Goal: Complete application form: Complete application form

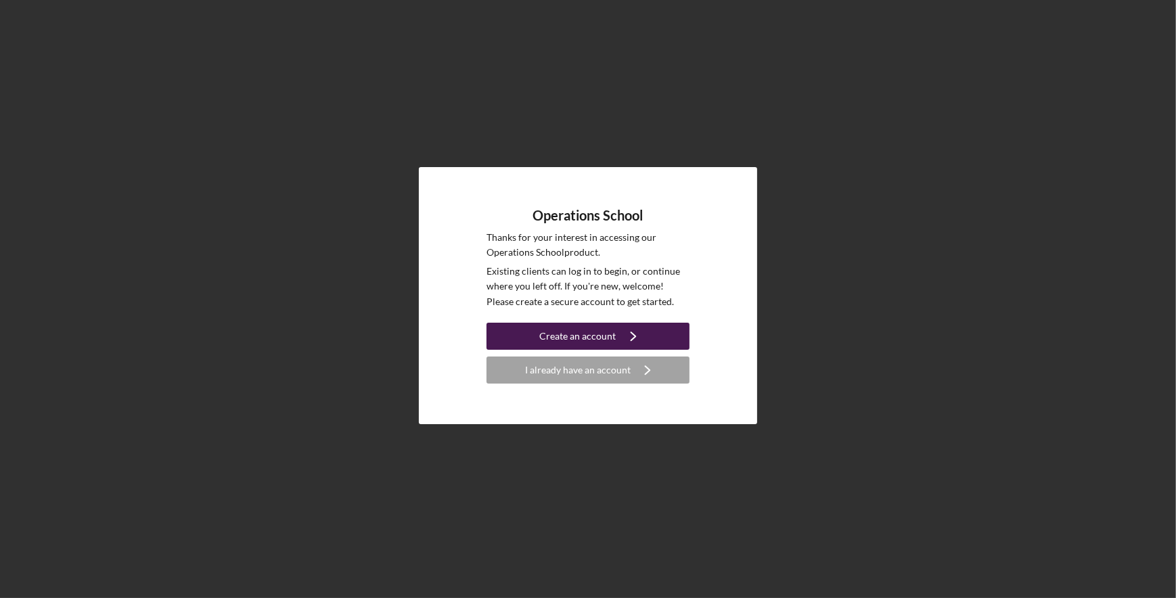
click at [558, 329] on div "Create an account" at bounding box center [578, 336] width 76 height 27
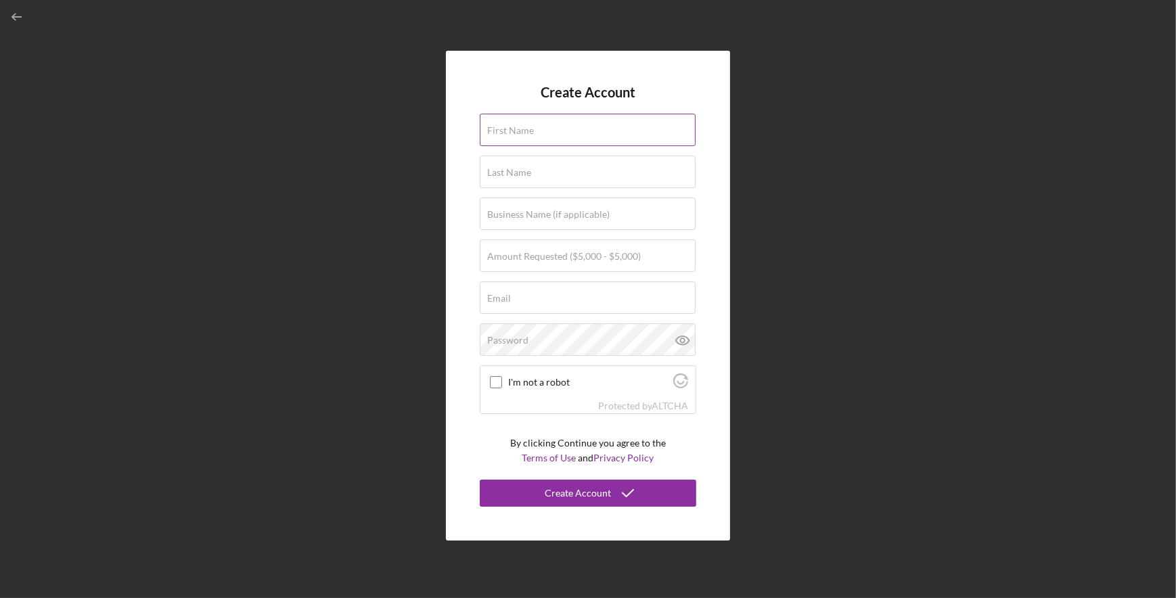
click at [526, 128] on label "First Name" at bounding box center [510, 130] width 47 height 11
click at [526, 128] on input "First Name" at bounding box center [588, 130] width 216 height 32
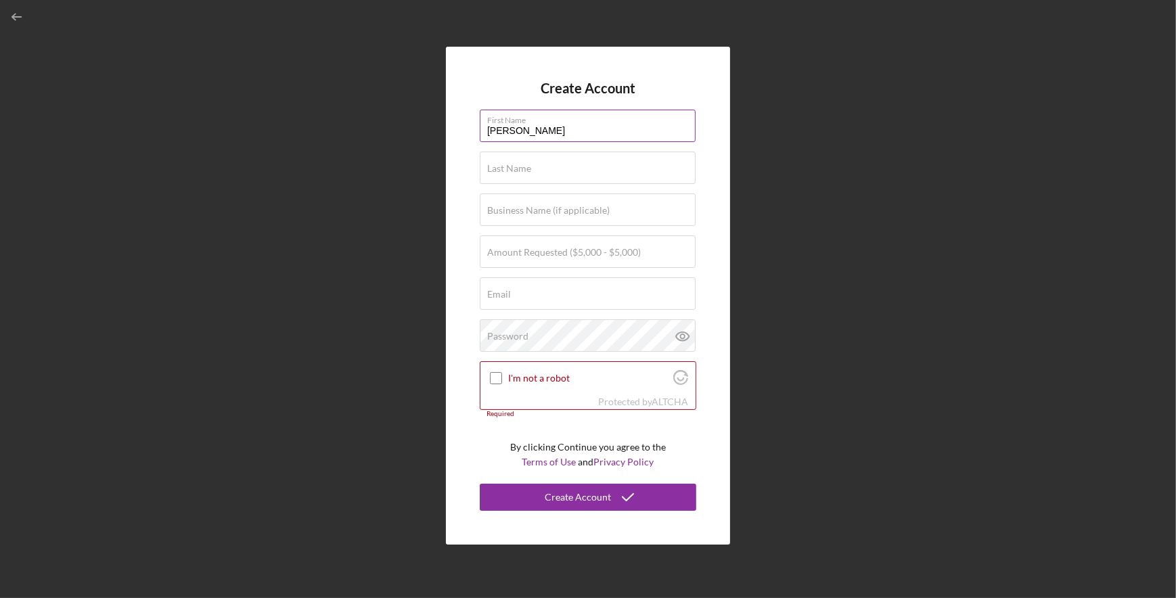
type input "[PERSON_NAME]"
type input "The Village a Space for Healing"
click at [586, 252] on label "Amount Requested ($5,000 - $5,000)" at bounding box center [564, 252] width 154 height 11
click at [586, 252] on input "Amount Requested ($5,000 - $5,000)" at bounding box center [588, 251] width 216 height 32
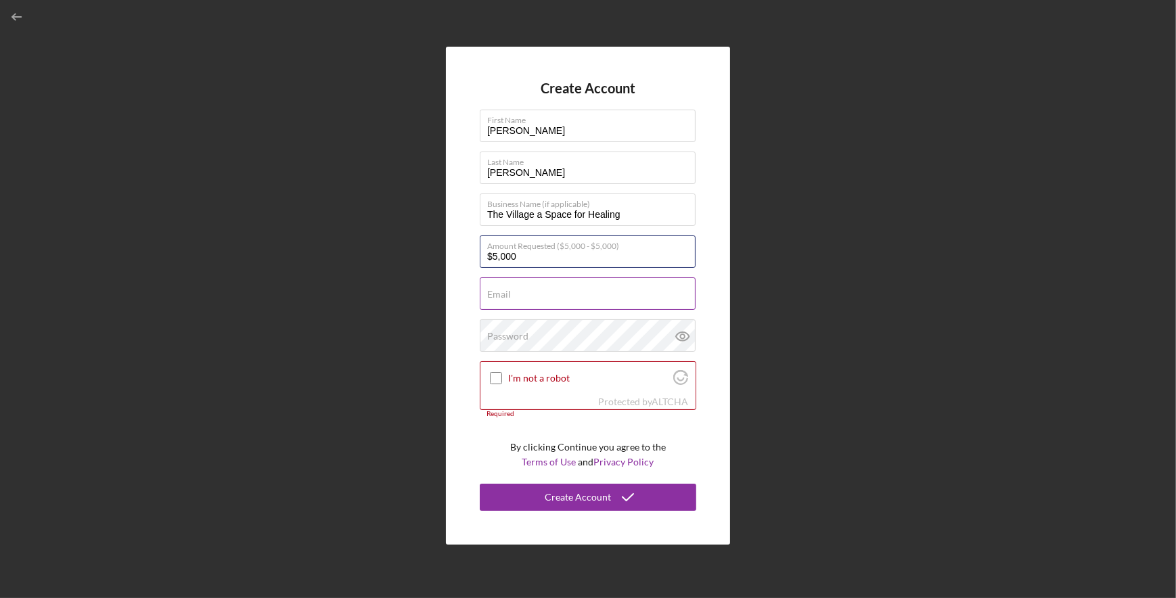
type input "$5,000"
click at [492, 297] on label "Email" at bounding box center [499, 294] width 24 height 11
click at [492, 297] on input "Email" at bounding box center [588, 293] width 216 height 32
type input "[EMAIL_ADDRESS][DOMAIN_NAME]"
click at [511, 338] on label "Password" at bounding box center [507, 336] width 41 height 11
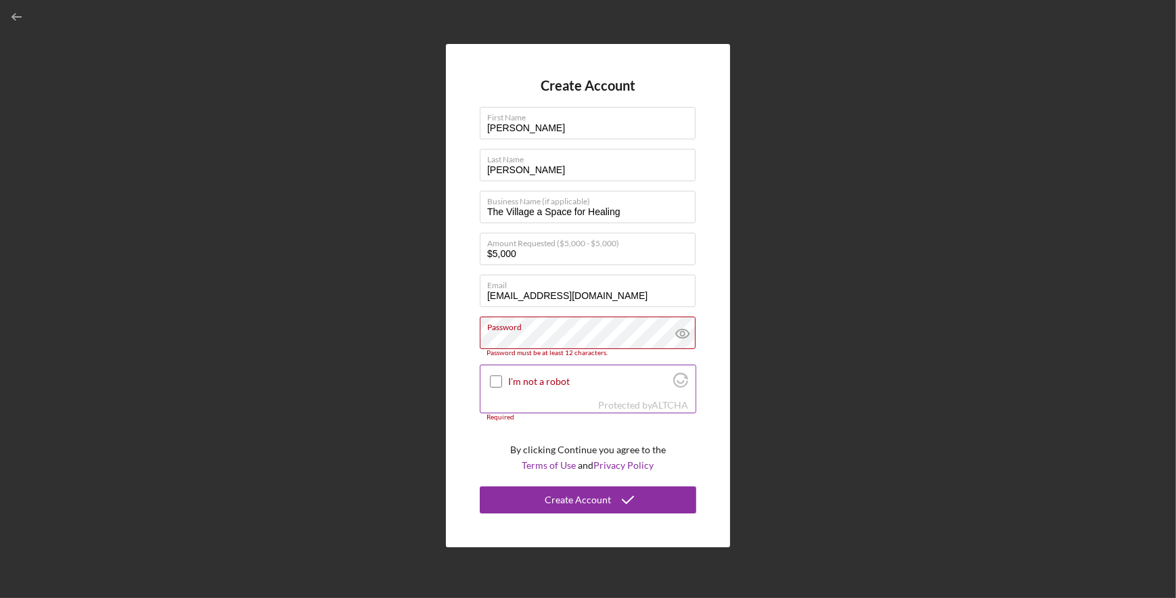
click at [500, 379] on input "I'm not a robot" at bounding box center [496, 381] width 12 height 12
checkbox input "true"
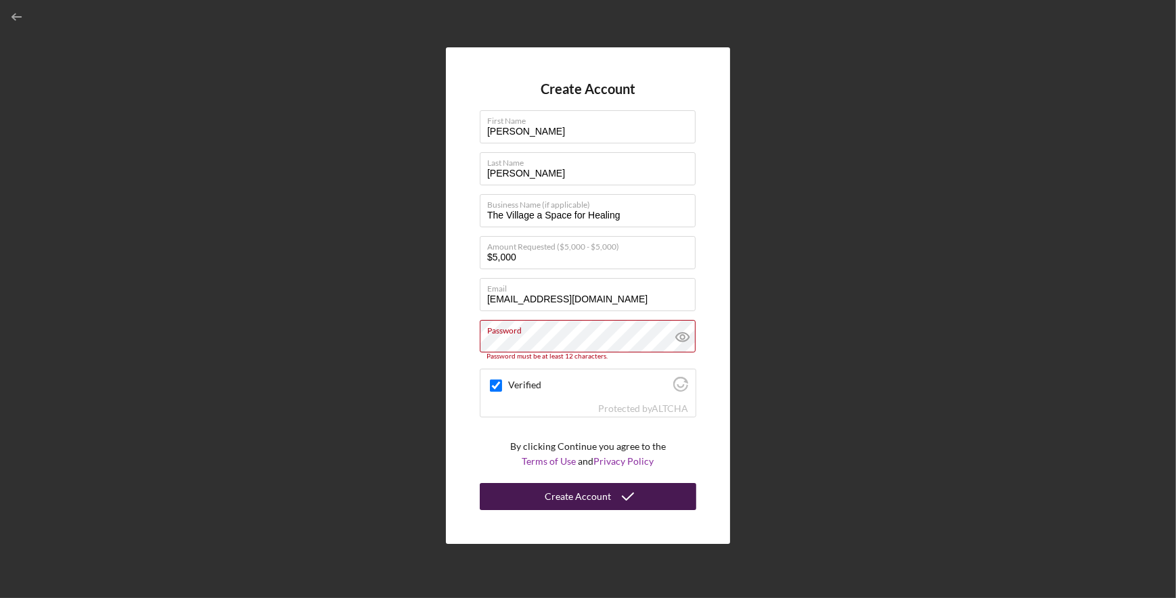
click at [566, 497] on div "Create Account" at bounding box center [578, 496] width 66 height 27
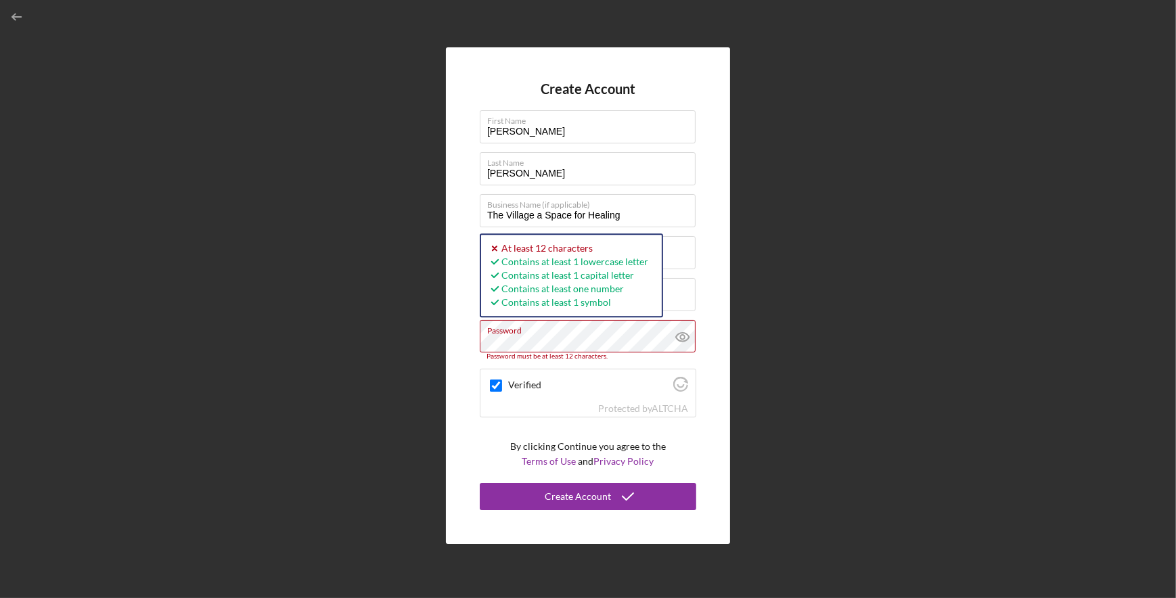
click at [442, 336] on div "Create Account First Name [PERSON_NAME] Last Name [PERSON_NAME] Business Name (…" at bounding box center [588, 295] width 1162 height 591
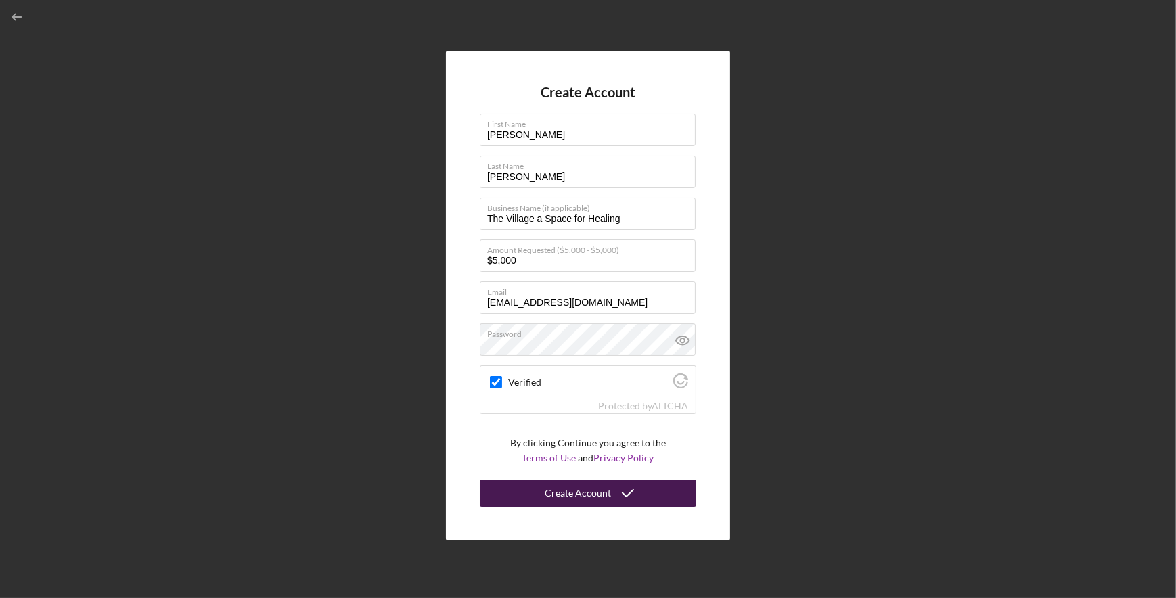
click at [576, 499] on div "Create Account" at bounding box center [578, 493] width 66 height 27
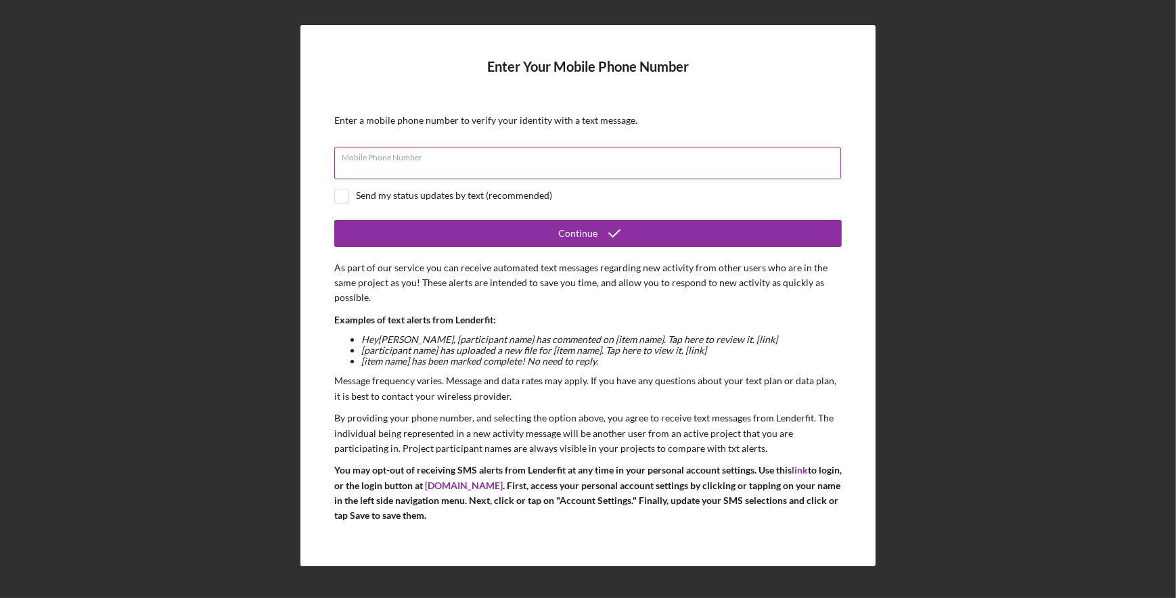
click at [472, 168] on input "Mobile Phone Number" at bounding box center [587, 163] width 507 height 32
type input "[PHONE_NUMBER]"
click at [338, 198] on input "checkbox" at bounding box center [342, 196] width 14 height 14
checkbox input "true"
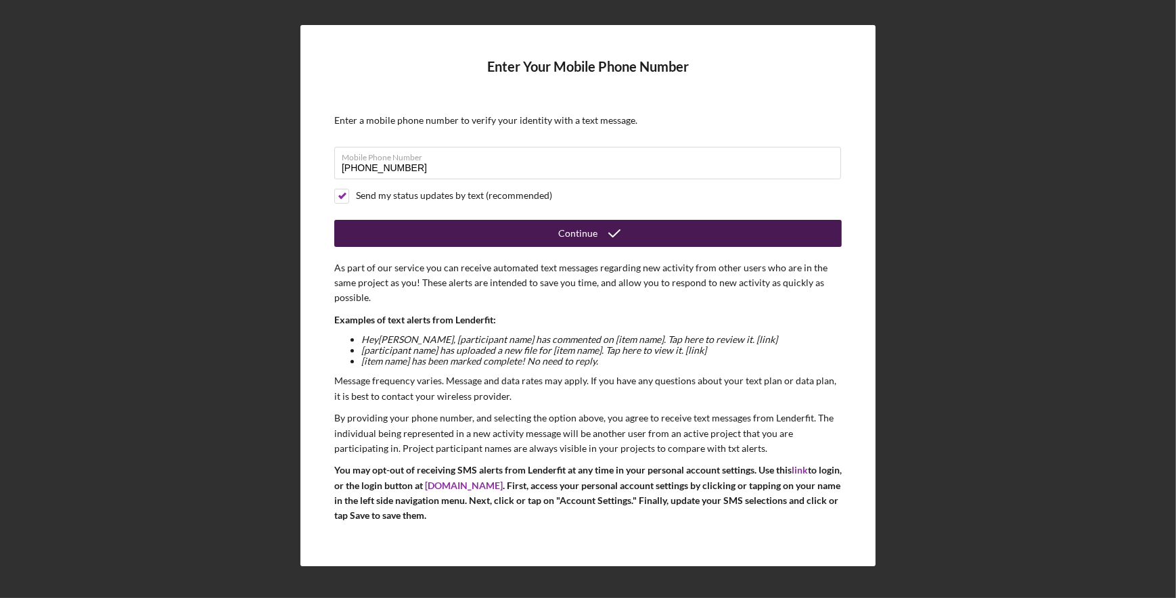
click at [498, 230] on button "Continue" at bounding box center [587, 233] width 507 height 27
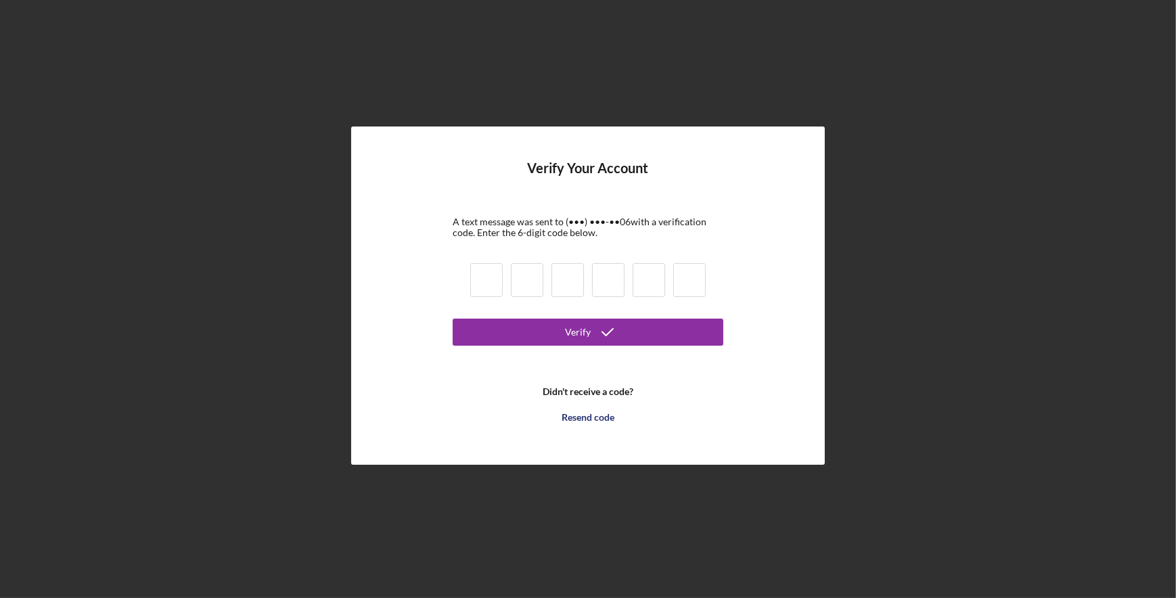
click at [482, 281] on input at bounding box center [486, 280] width 32 height 34
type input "5"
type input "0"
type input "8"
type input "3"
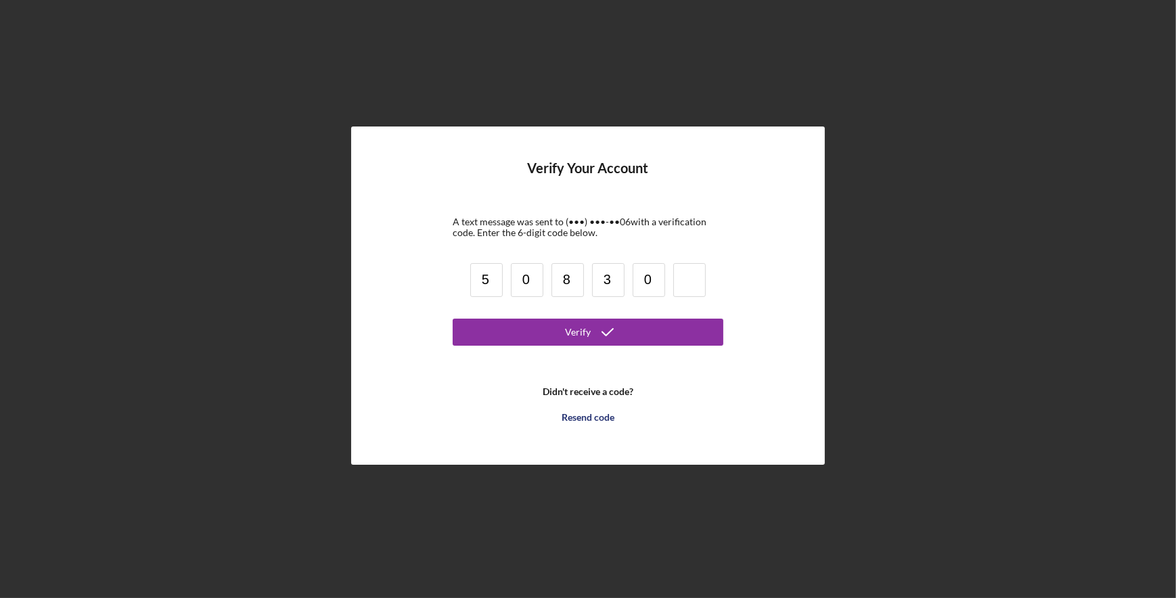
type input "0"
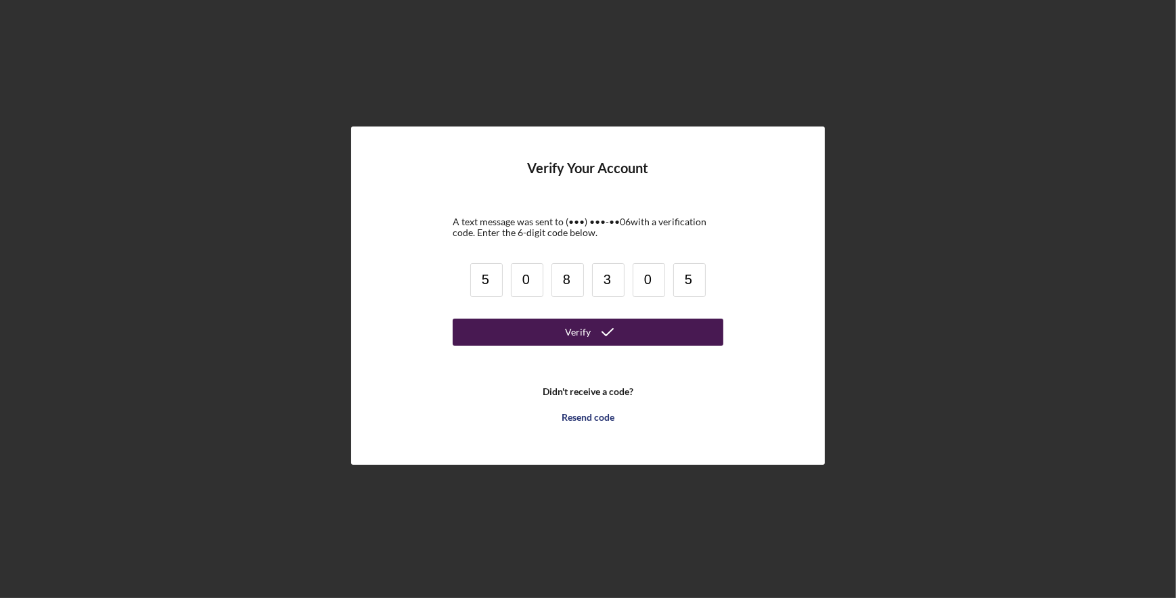
type input "5"
click at [585, 334] on div "Verify" at bounding box center [578, 332] width 26 height 27
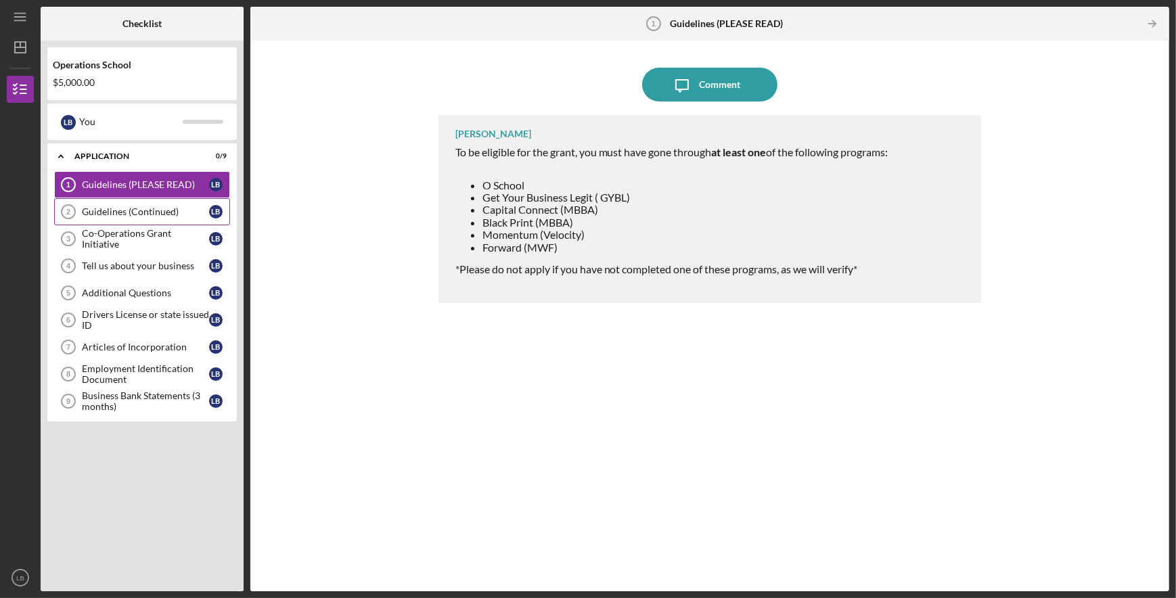
click at [149, 214] on div "Guidelines (Continued)" at bounding box center [145, 211] width 127 height 11
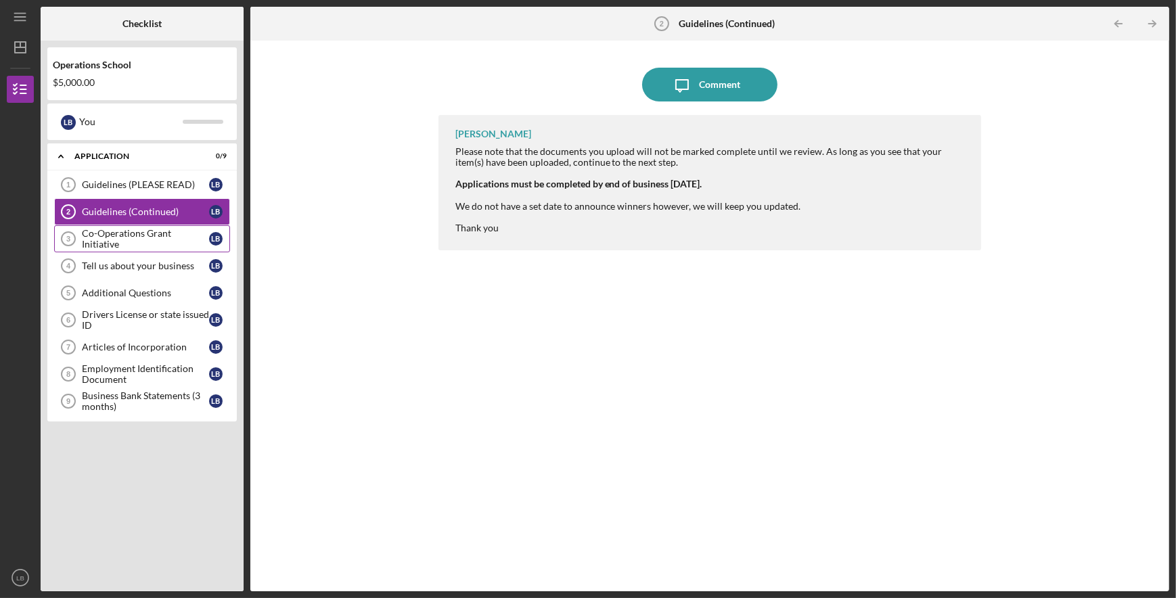
click at [162, 236] on div "Co-Operations Grant Initiative" at bounding box center [145, 239] width 127 height 22
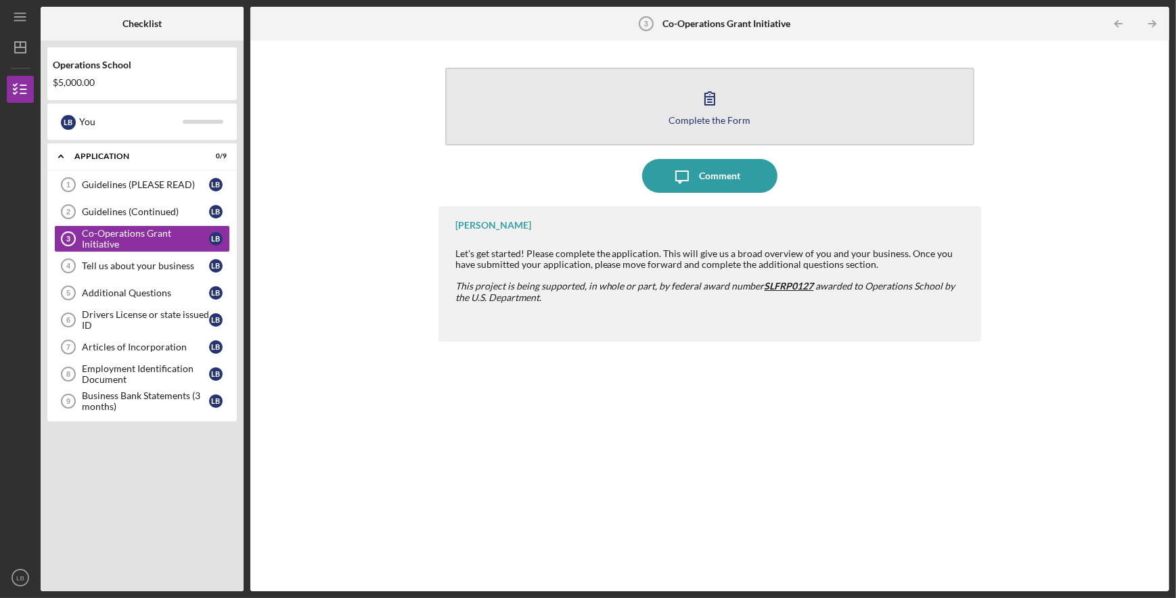
click at [717, 104] on icon "button" at bounding box center [710, 98] width 34 height 34
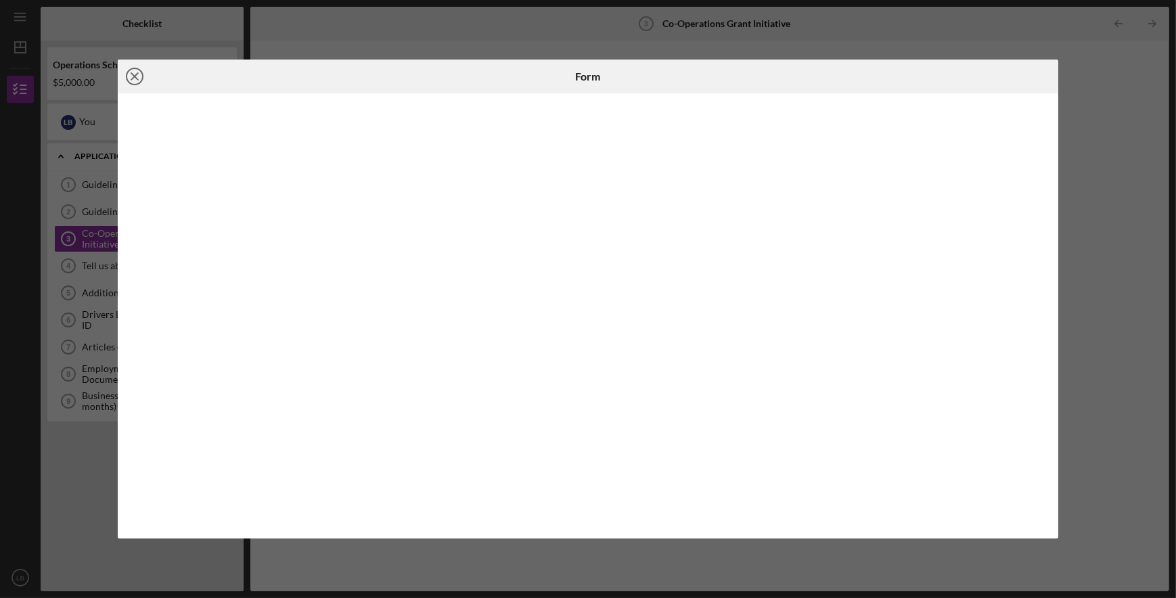
click at [136, 76] on icon "Icon/Close" at bounding box center [135, 77] width 34 height 34
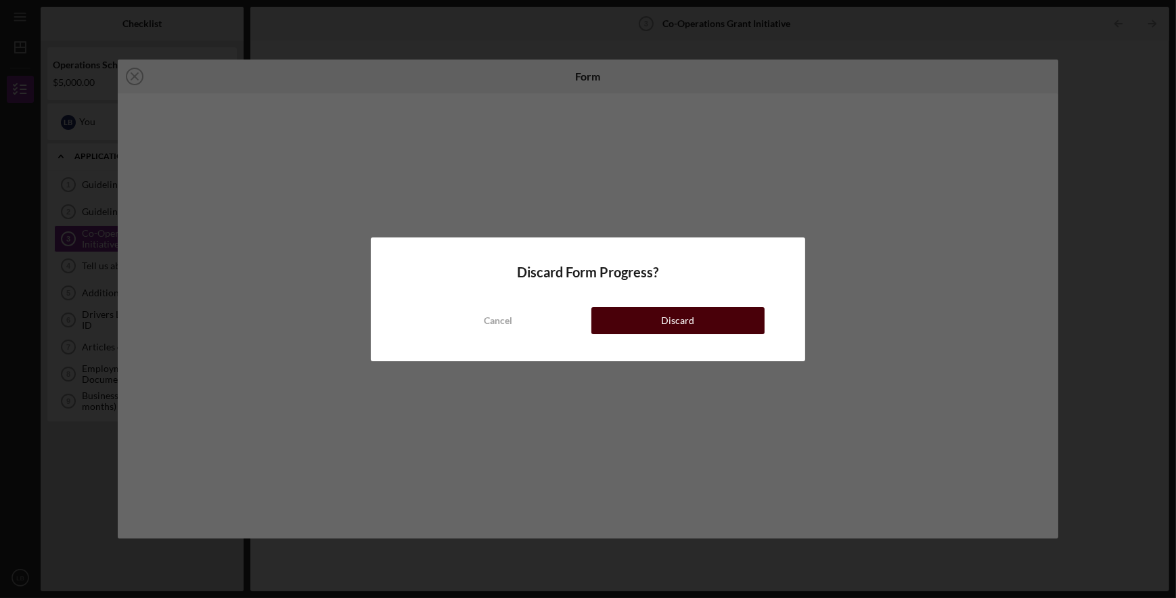
click at [691, 323] on div "Discard" at bounding box center [677, 320] width 33 height 27
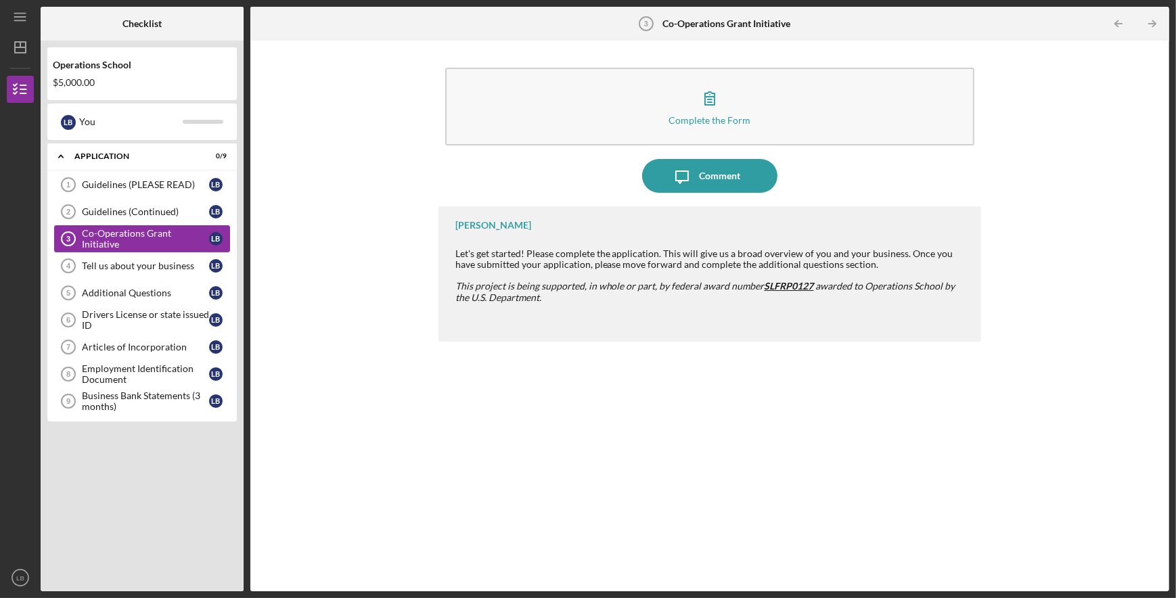
click at [137, 236] on div "Co-Operations Grant Initiative" at bounding box center [145, 239] width 127 height 22
